Goal: Navigation & Orientation: Go to known website

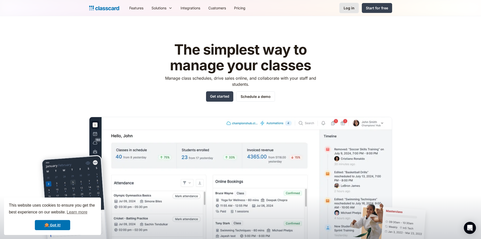
click at [351, 8] on div "Log in" at bounding box center [349, 7] width 11 height 5
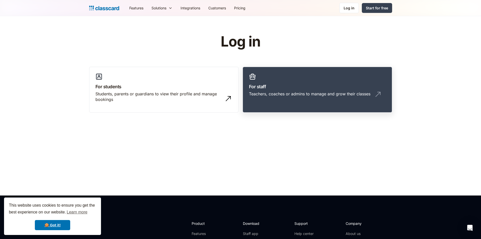
click at [293, 94] on div "Teachers, coaches or admins to manage and grow their classes" at bounding box center [310, 94] width 122 height 6
